Goal: Task Accomplishment & Management: Complete application form

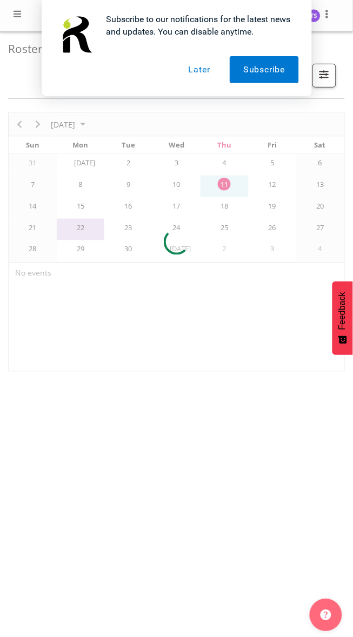
click at [195, 74] on button "Later" at bounding box center [199, 69] width 49 height 27
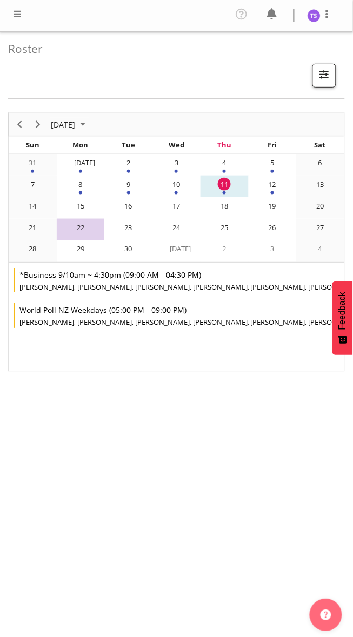
click at [332, 77] on button "button" at bounding box center [324, 76] width 24 height 24
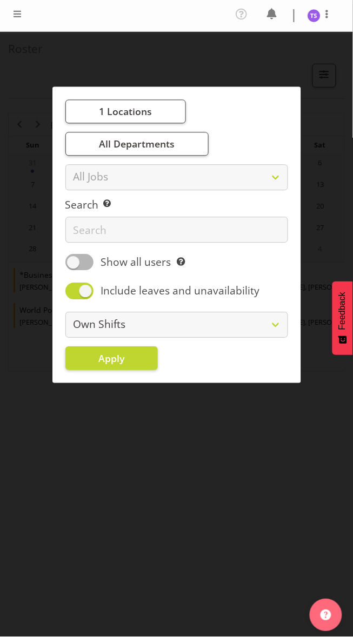
click at [20, 21] on div at bounding box center [17, 16] width 13 height 16
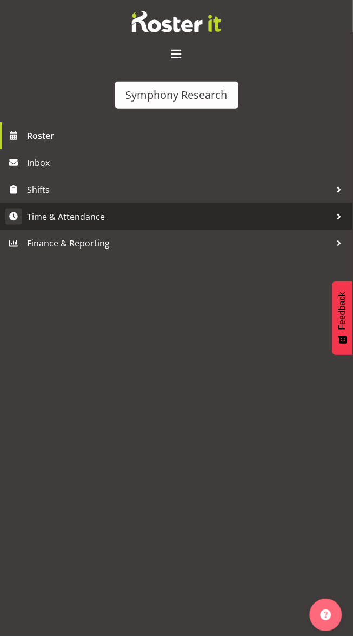
click at [79, 218] on span "Time & Attendance" at bounding box center [179, 216] width 304 height 16
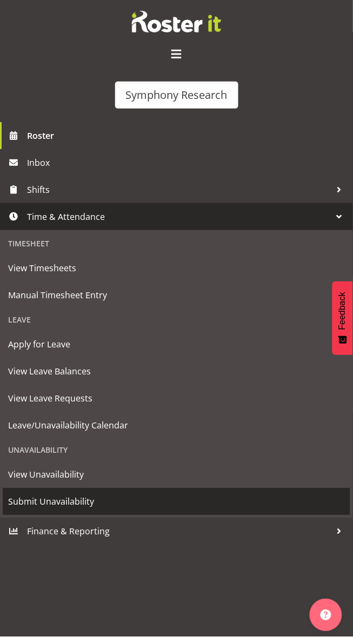
click at [62, 504] on span "Submit Unavailability" at bounding box center [176, 502] width 336 height 16
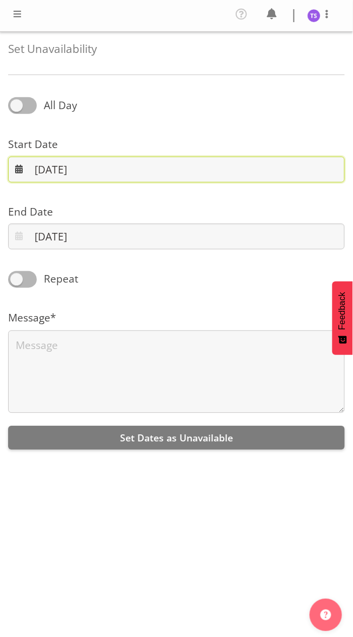
click at [33, 174] on input "[DATE]" at bounding box center [176, 170] width 336 height 26
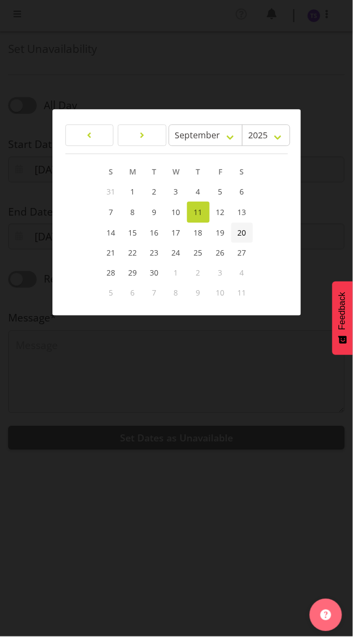
click at [251, 238] on link "20" at bounding box center [242, 232] width 22 height 20
type input "[DATE]"
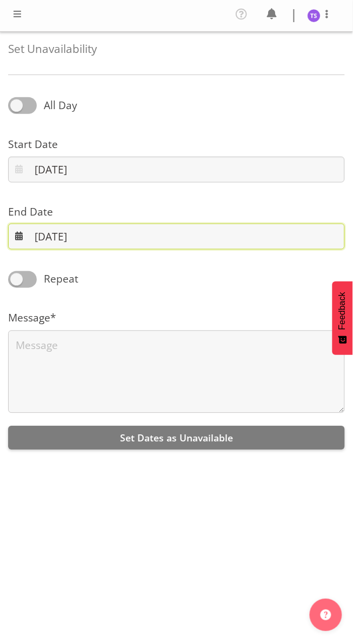
click at [43, 240] on input "[DATE]" at bounding box center [176, 237] width 336 height 26
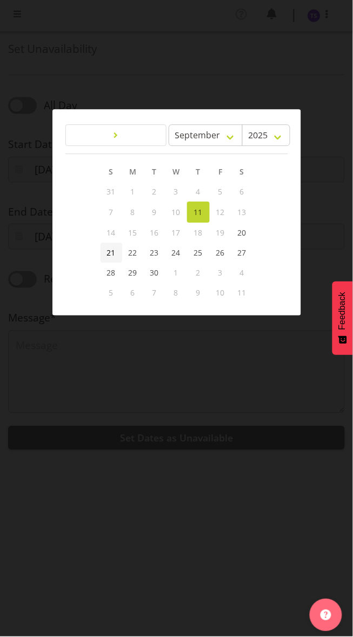
click at [108, 252] on span "21" at bounding box center [111, 252] width 9 height 10
type input "[DATE]"
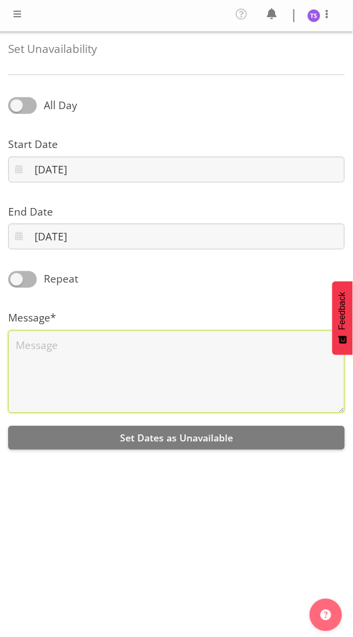
click at [49, 352] on textarea at bounding box center [176, 372] width 336 height 83
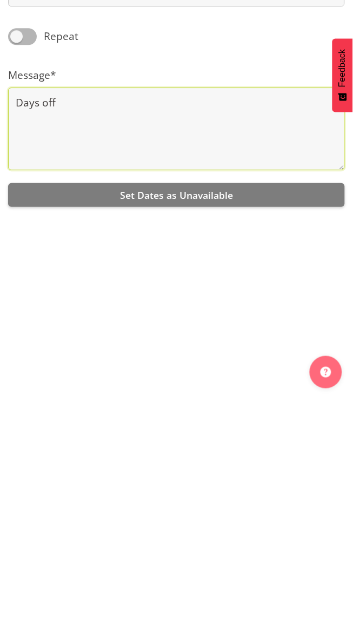
scroll to position [51, 0]
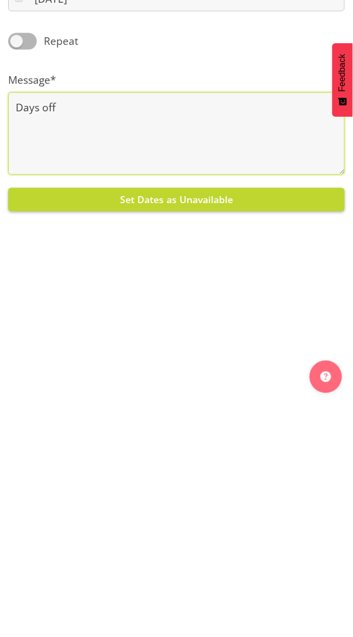
type textarea "Days off"
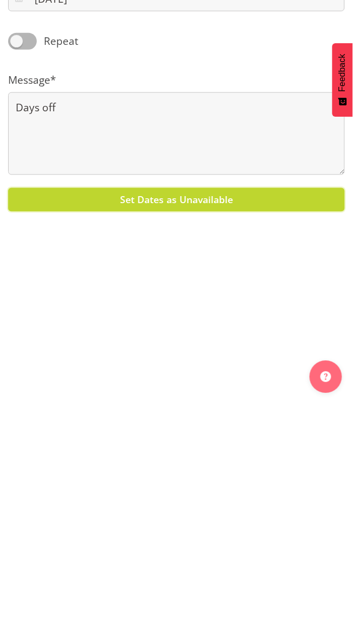
click at [193, 431] on span "Set Dates as Unavailable" at bounding box center [176, 437] width 113 height 13
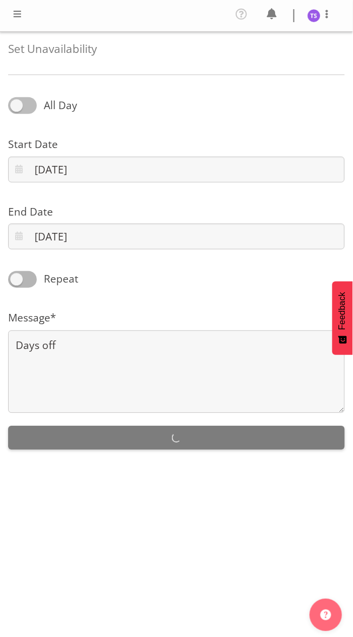
click at [26, 97] on span at bounding box center [22, 105] width 29 height 16
click at [15, 102] on input "All Day" at bounding box center [11, 105] width 7 height 7
checkbox input "true"
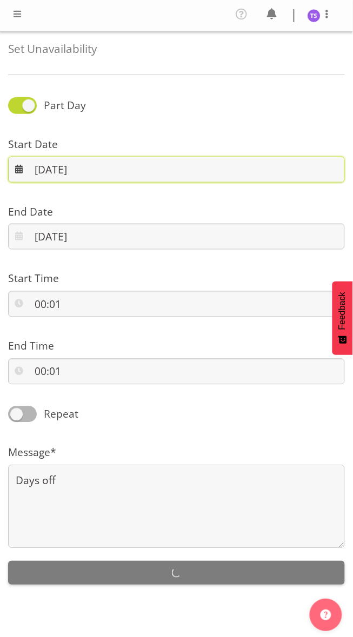
click at [53, 157] on input "20/09/2025" at bounding box center [176, 170] width 336 height 26
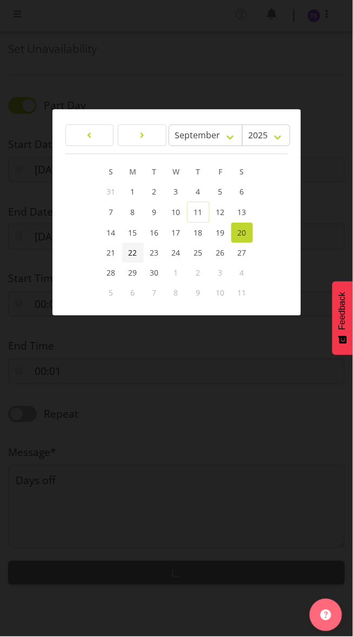
click at [133, 252] on span "22" at bounding box center [133, 252] width 9 height 10
type input "22/09/2025"
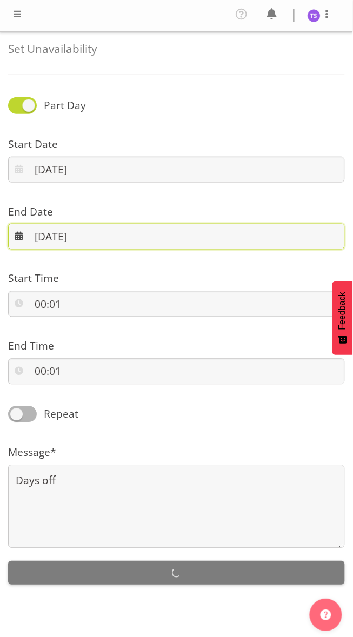
click at [51, 224] on input "21/09/2025" at bounding box center [176, 237] width 336 height 26
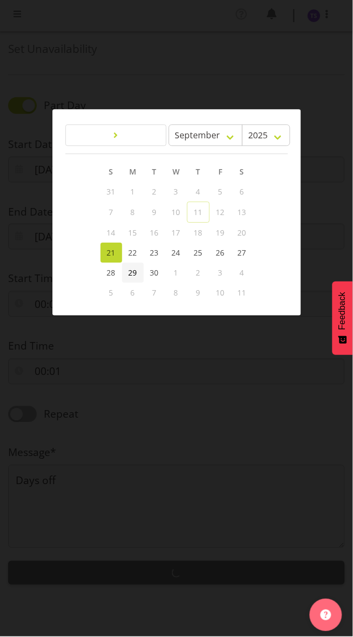
click at [138, 262] on link "29" at bounding box center [133, 272] width 22 height 20
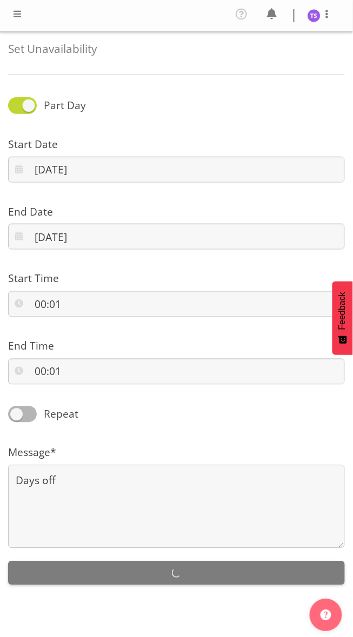
scroll to position [0, 0]
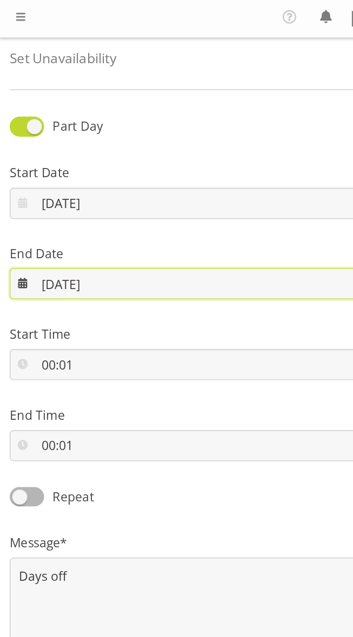
click at [60, 241] on input "29/09/2025" at bounding box center [176, 237] width 336 height 26
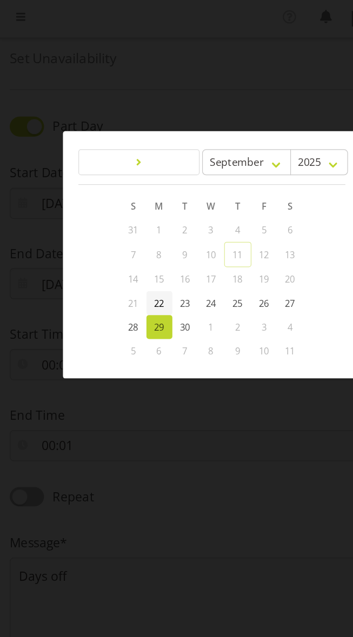
click at [129, 252] on span "22" at bounding box center [133, 252] width 9 height 10
type input "22/09/2025"
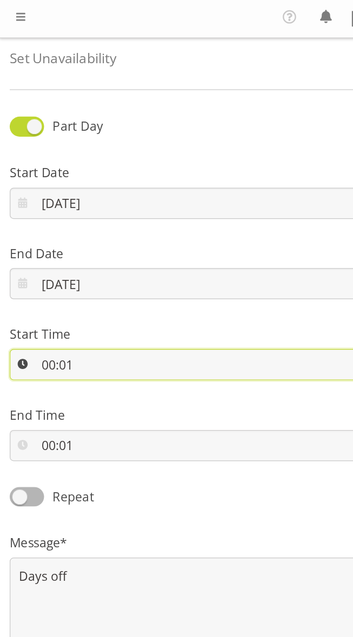
click at [58, 309] on input "00:01" at bounding box center [176, 304] width 336 height 26
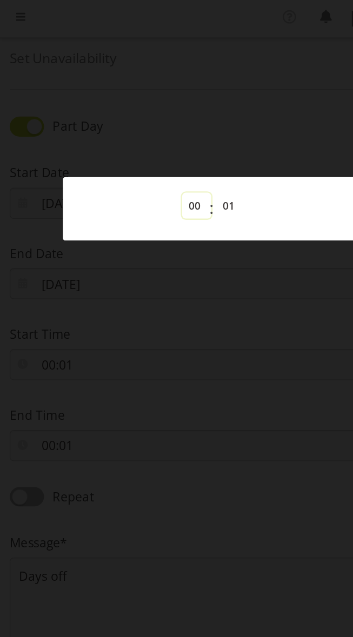
click at [169, 177] on select "00 01 02 03 04 05 06 07 08 09 10 11 12 13 14 15 16 17 18 19 20 21 22 23" at bounding box center [164, 171] width 24 height 22
select select "17"
click at [152, 160] on select "00 01 02 03 04 05 06 07 08 09 10 11 12 13 14 15 16 17 18 19 20 21 22 23" at bounding box center [164, 171] width 24 height 22
type input "17:01"
click at [203, 175] on select "00 01 02 03 04 05 06 07 08 09 10 11 12 13 14 15 16 17 18 19 20 21 22 23 24 25 2…" at bounding box center [192, 171] width 24 height 22
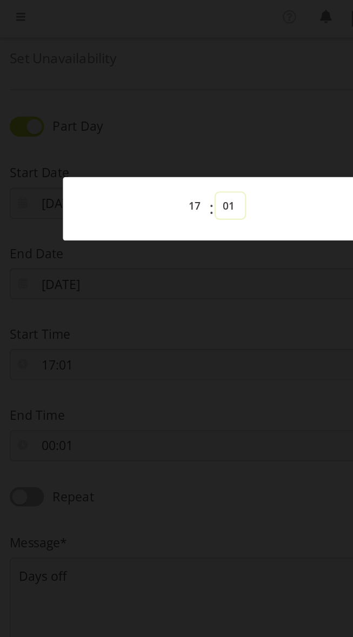
select select "0"
click at [180, 160] on select "00 01 02 03 04 05 06 07 08 09 10 11 12 13 14 15 16 17 18 19 20 21 22 23 24 25 2…" at bounding box center [192, 171] width 24 height 22
type input "17:00"
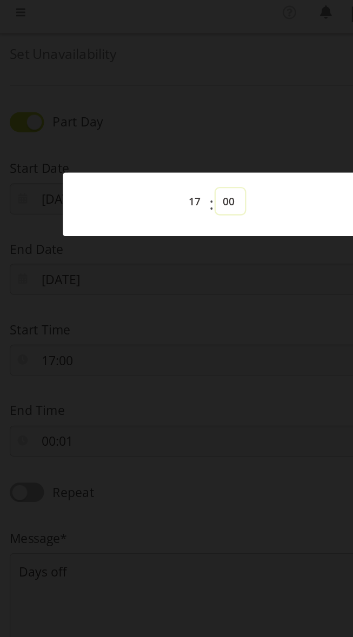
scroll to position [9, 0]
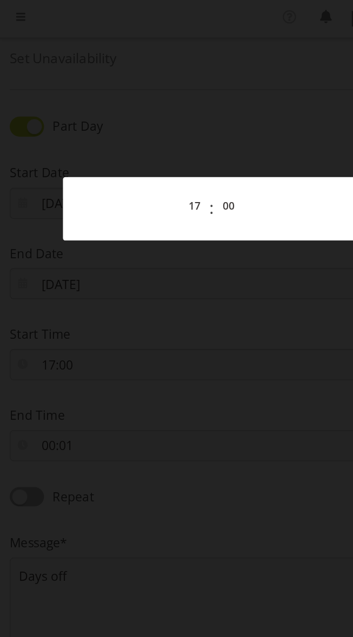
click at [177, 371] on div at bounding box center [176, 318] width 353 height 637
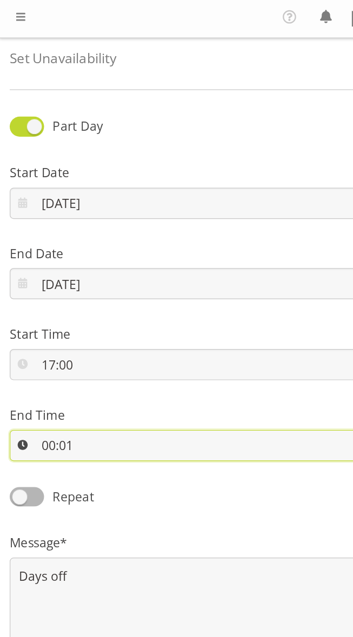
click at [50, 362] on input "00:01" at bounding box center [176, 372] width 336 height 26
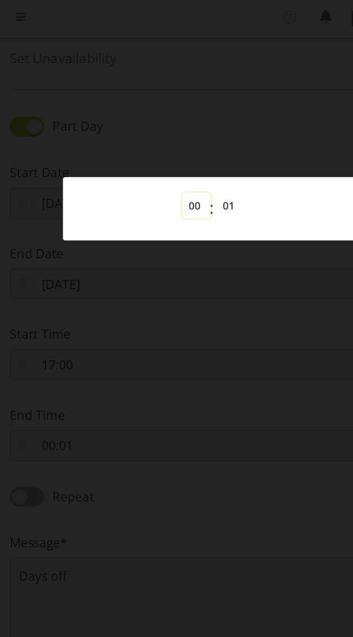
click at [164, 177] on select "00 01 02 03 04 05 06 07 08 09 10 11 12 13 14 15 16 17 18 19 20 21 22 23" at bounding box center [164, 171] width 24 height 22
select select "21"
click at [152, 160] on select "00 01 02 03 04 05 06 07 08 09 10 11 12 13 14 15 16 17 18 19 20 21 22 23" at bounding box center [164, 171] width 24 height 22
type input "21:01"
click at [240, 177] on div "00 01 02 03 04 05 06 07 08 09 10 11 12 13 14 15 16 17 18 19 20 21 22 23 : 00 01…" at bounding box center [176, 173] width 222 height 27
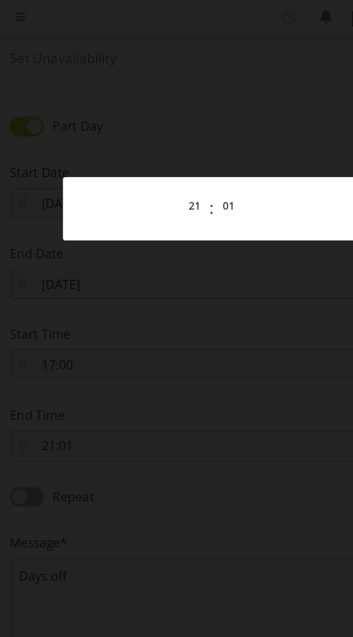
click at [150, 377] on div at bounding box center [176, 318] width 353 height 637
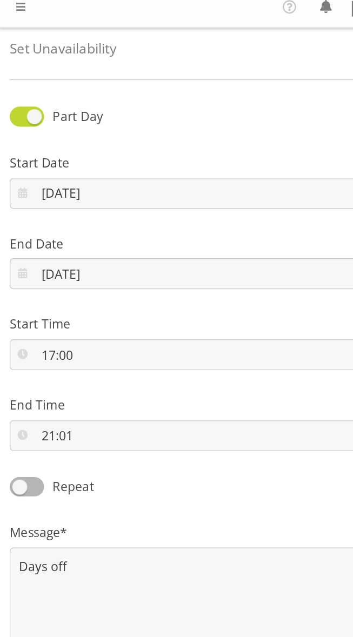
scroll to position [0, 0]
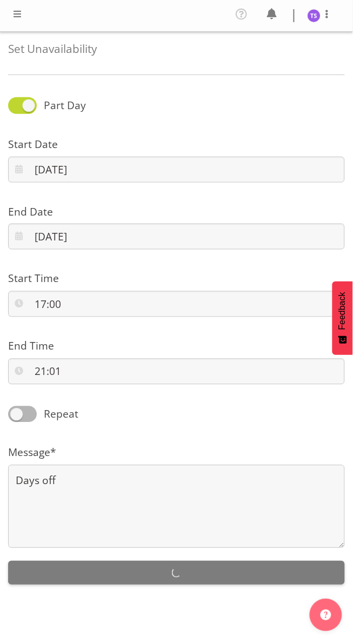
click at [185, 573] on div "Set Dates as Unavailable" at bounding box center [176, 573] width 336 height 24
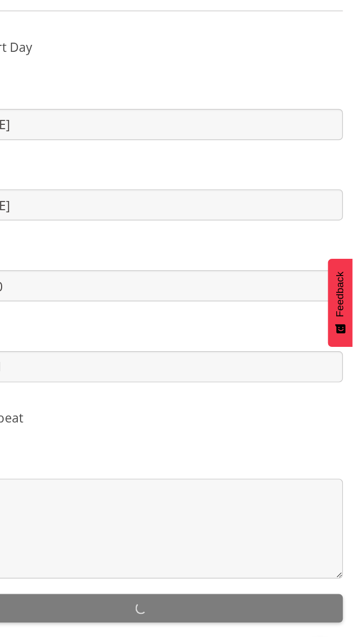
scroll to position [17, 0]
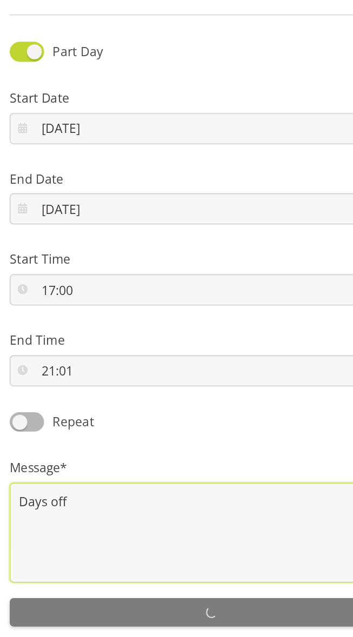
click at [96, 484] on textarea "Days off" at bounding box center [176, 506] width 336 height 83
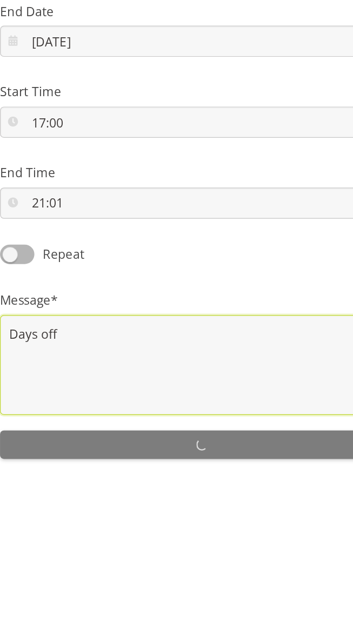
scroll to position [0, 0]
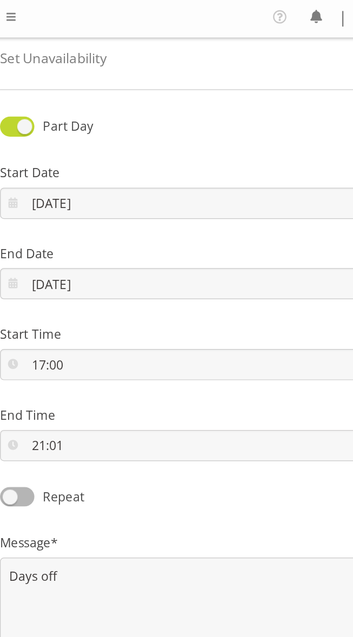
click at [23, 11] on span at bounding box center [17, 14] width 13 height 13
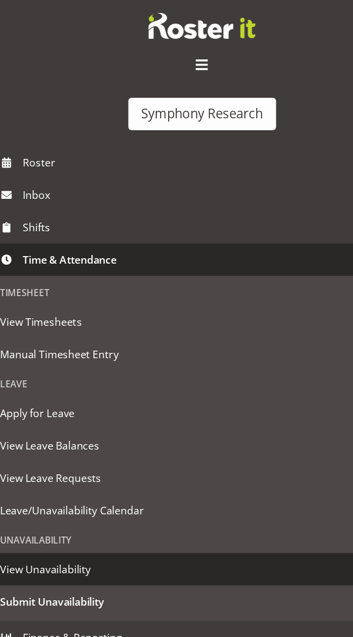
click at [58, 478] on span "View Unavailability" at bounding box center [176, 475] width 336 height 16
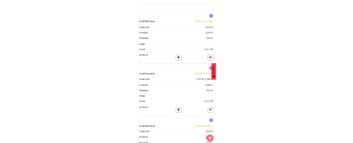
scroll to position [203, 0]
